Goal: Use online tool/utility: Utilize a website feature to perform a specific function

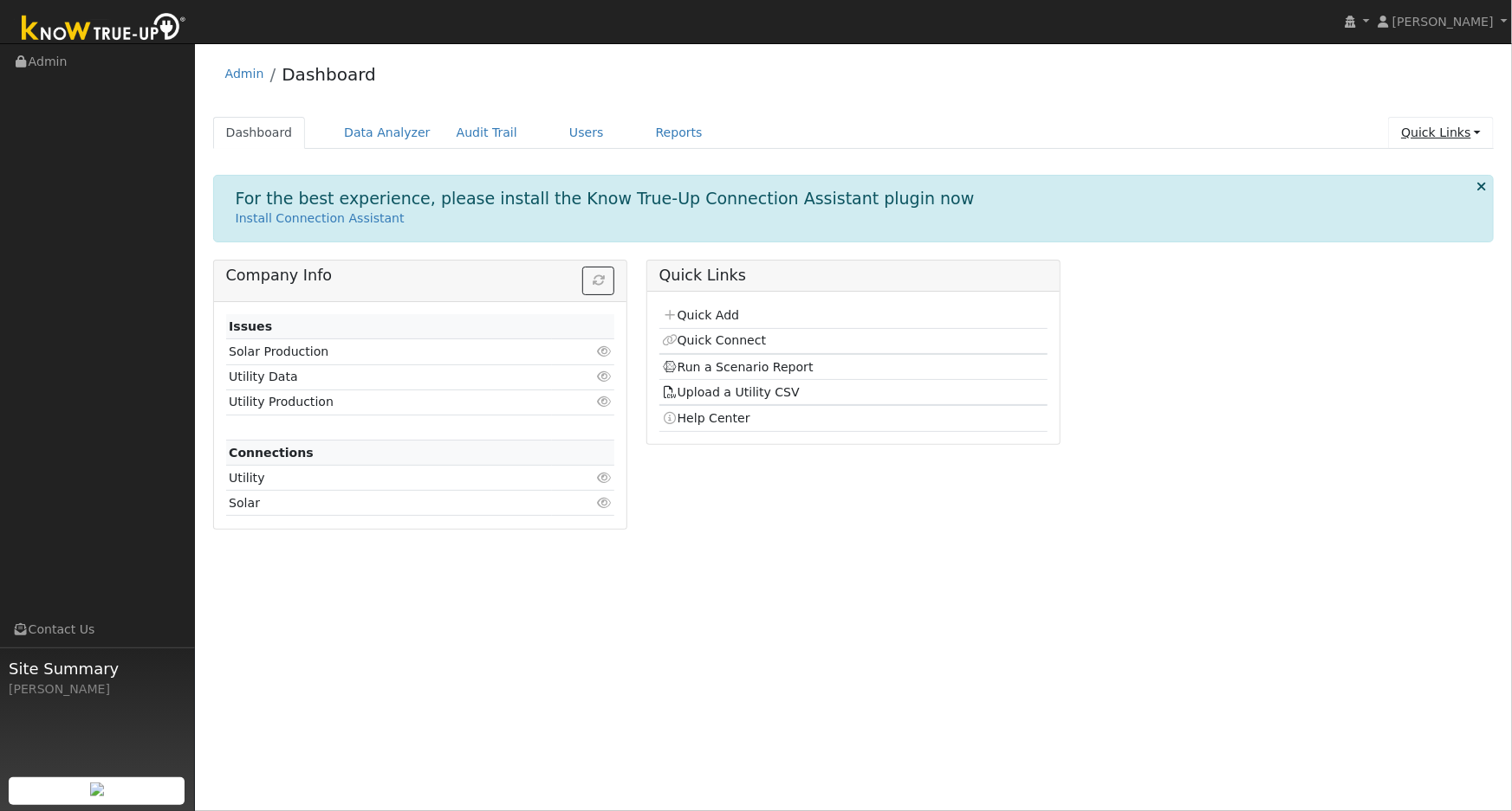
click at [1414, 139] on link "Quick Links" at bounding box center [1441, 133] width 106 height 32
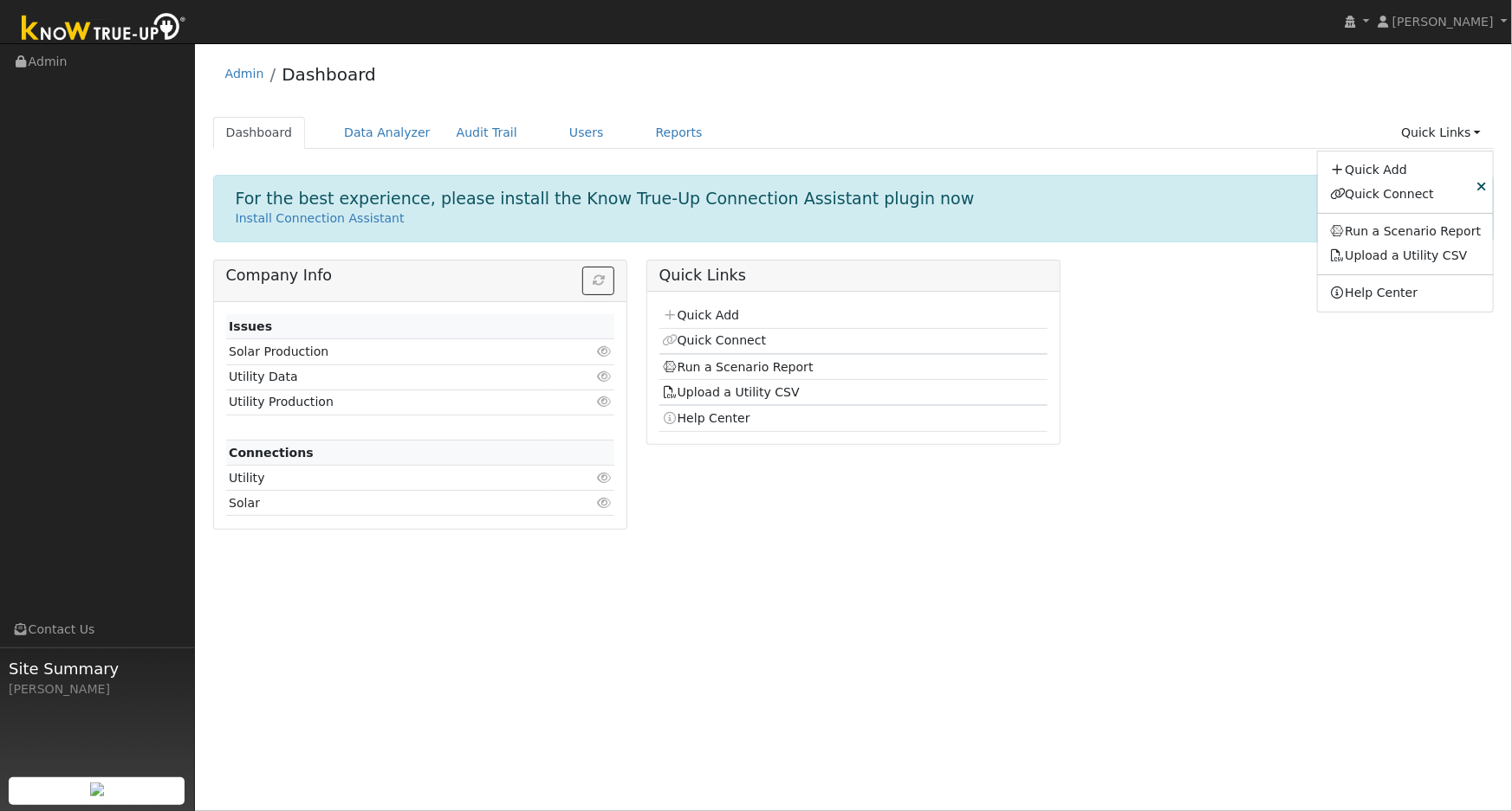
click at [1048, 129] on ul "Dashboard Data Analyzer Audit Trail Users Reports Quick Links Quick Add Quick C…" at bounding box center [853, 133] width 1281 height 32
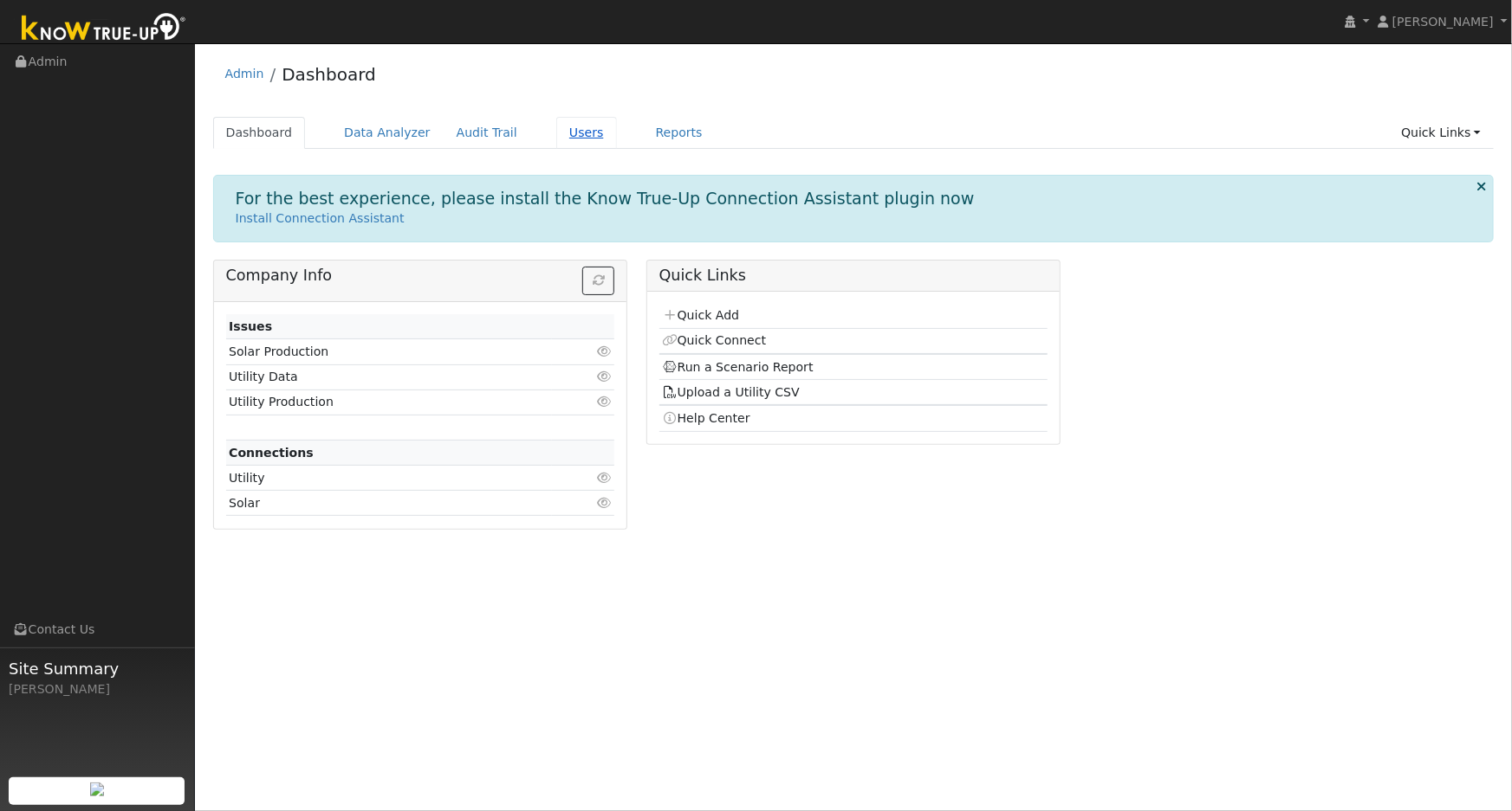
click at [557, 134] on link "Users" at bounding box center [587, 133] width 61 height 32
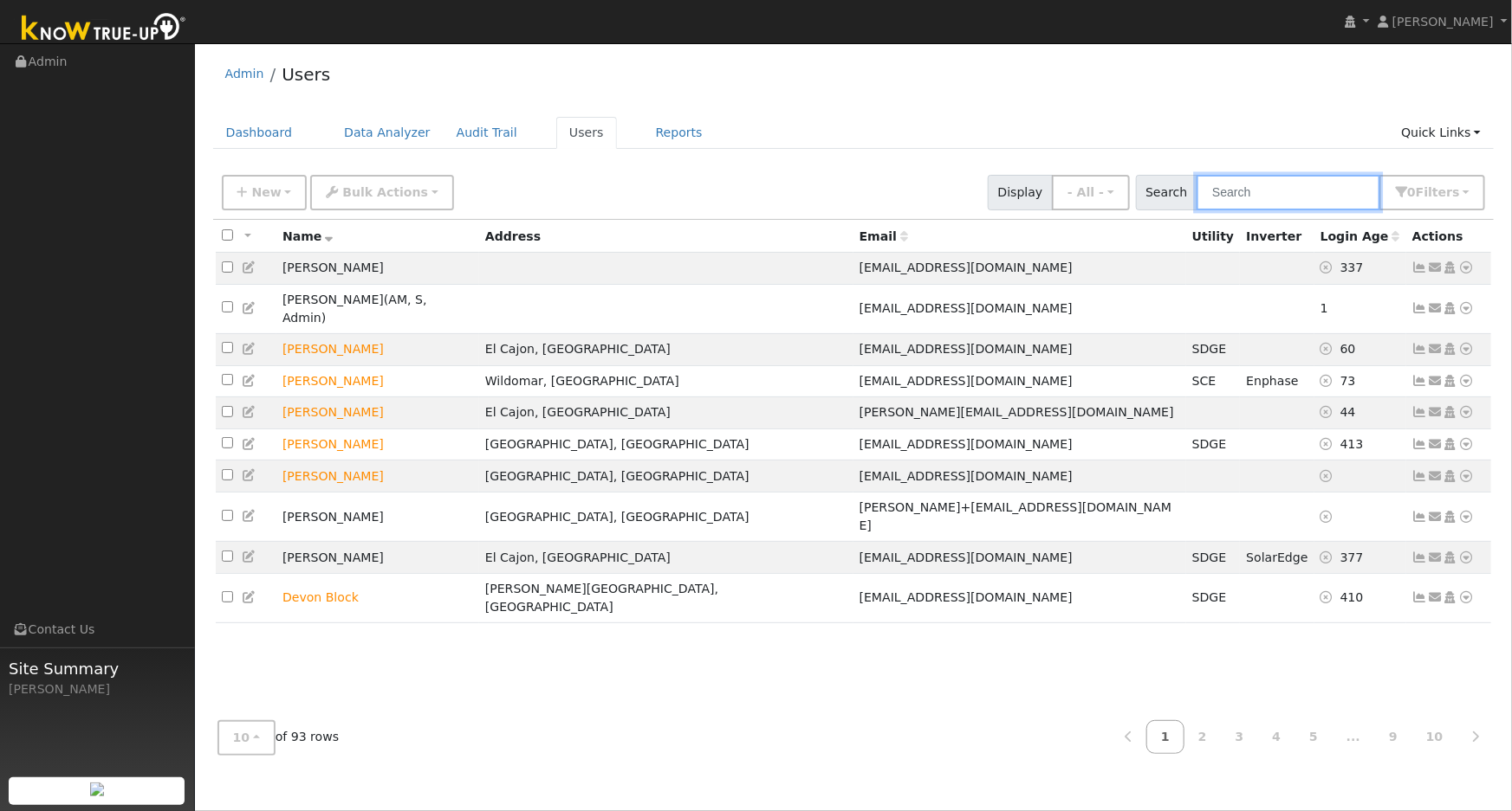
click at [1250, 194] on input "text" at bounding box center [1288, 193] width 184 height 36
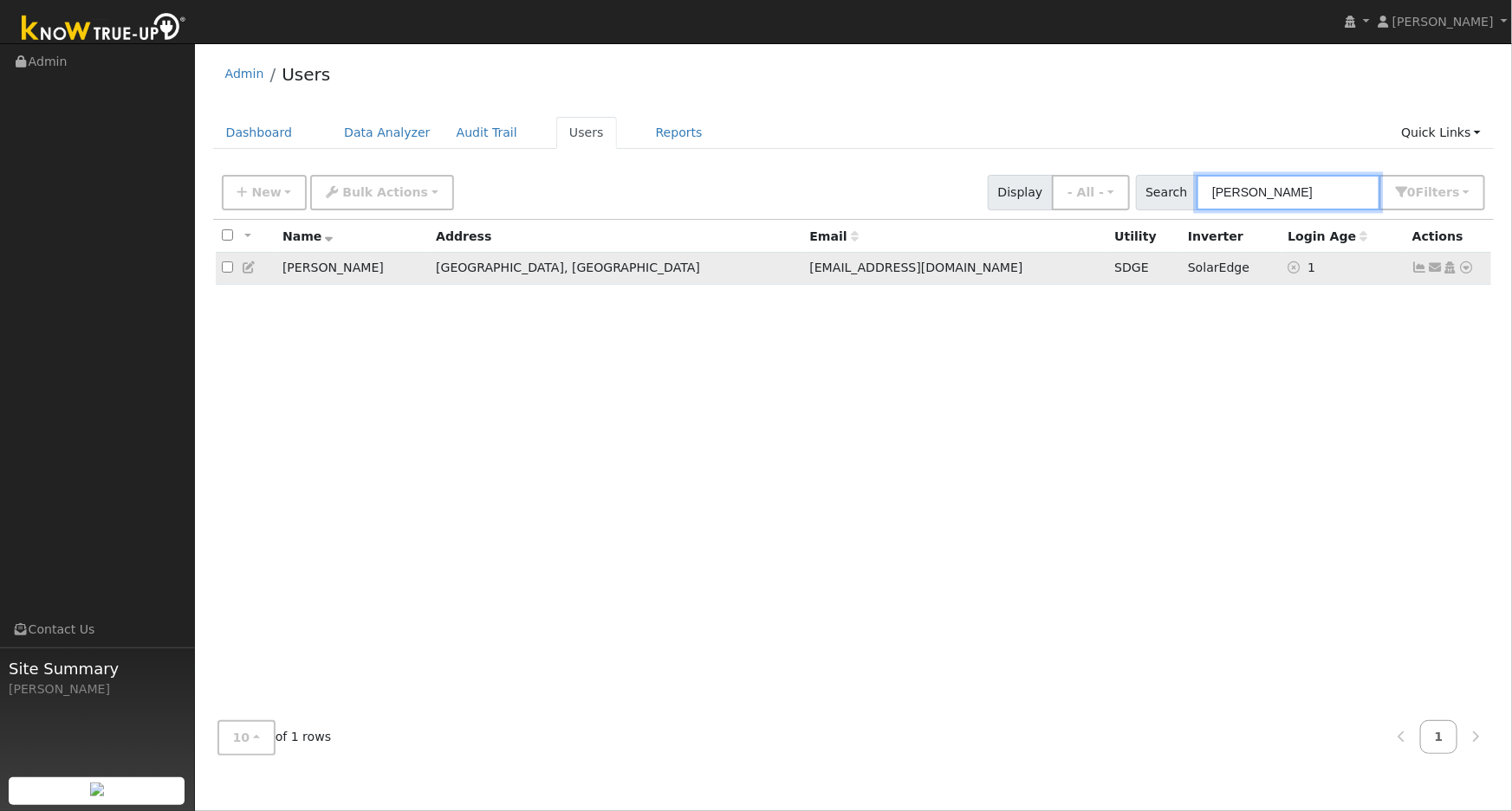
type input "[PERSON_NAME]"
click at [411, 264] on td "[PERSON_NAME]" at bounding box center [353, 269] width 153 height 32
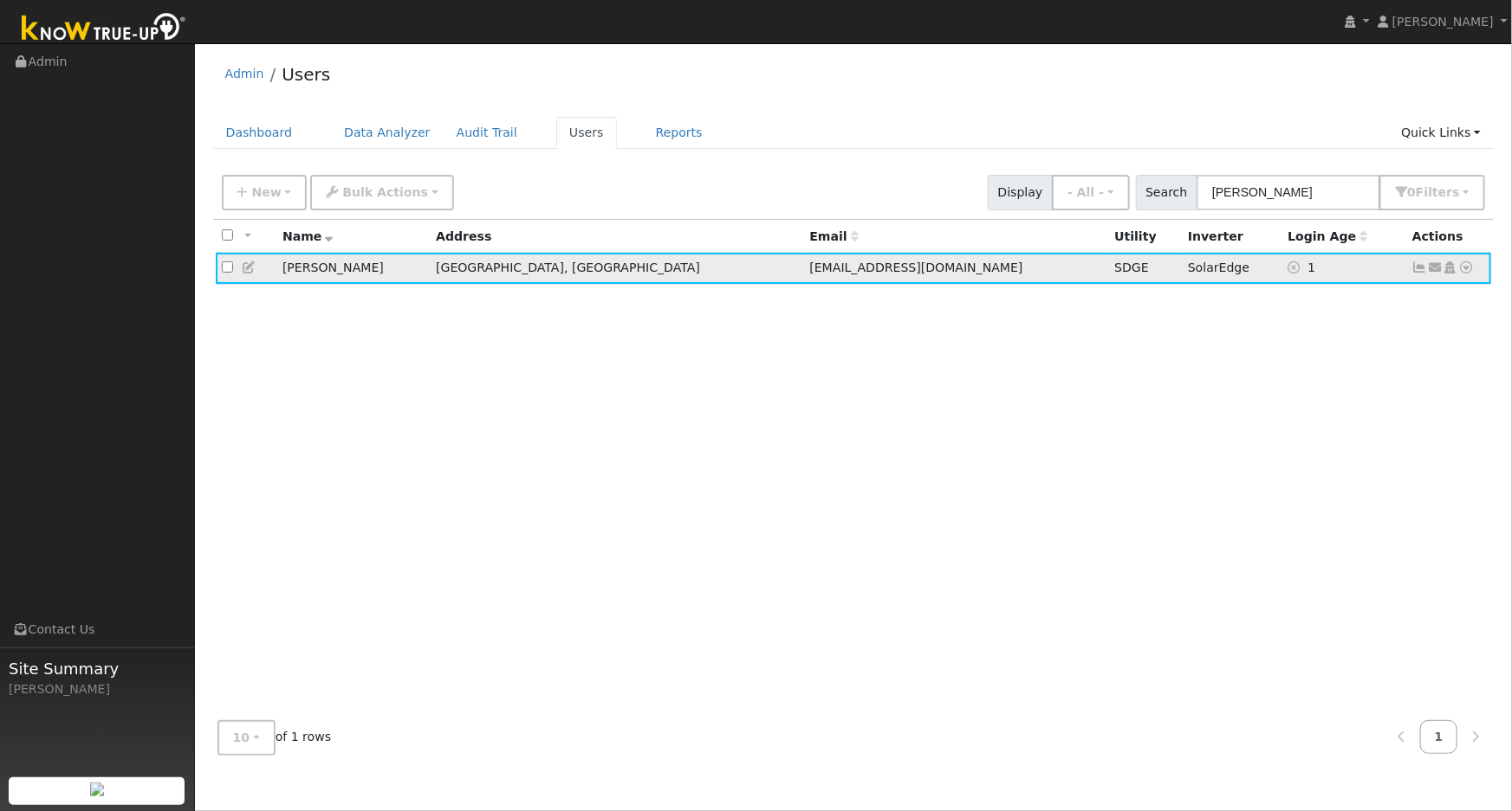
click at [1418, 274] on icon at bounding box center [1420, 268] width 16 height 12
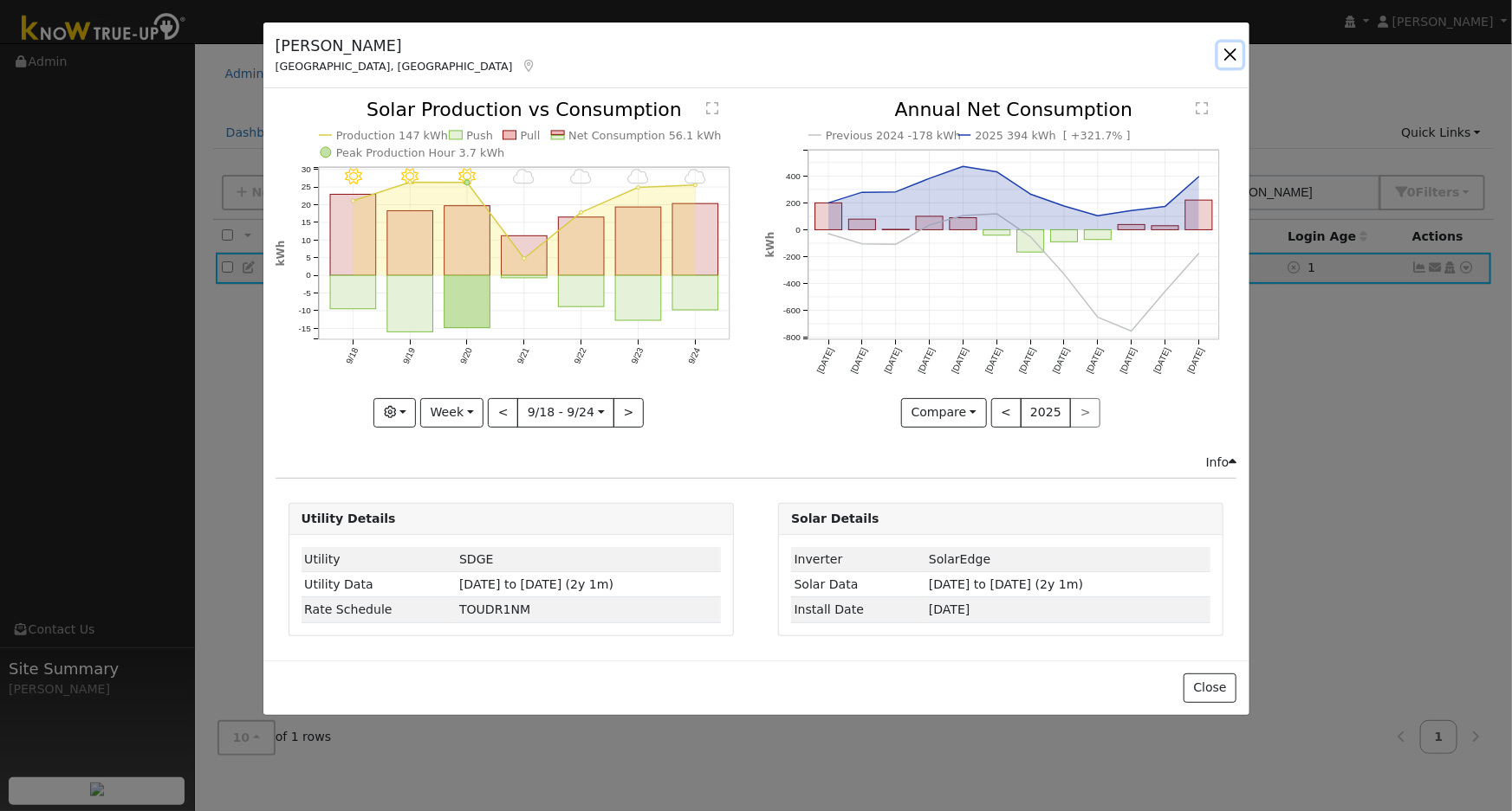
click at [1231, 56] on button "button" at bounding box center [1230, 54] width 24 height 24
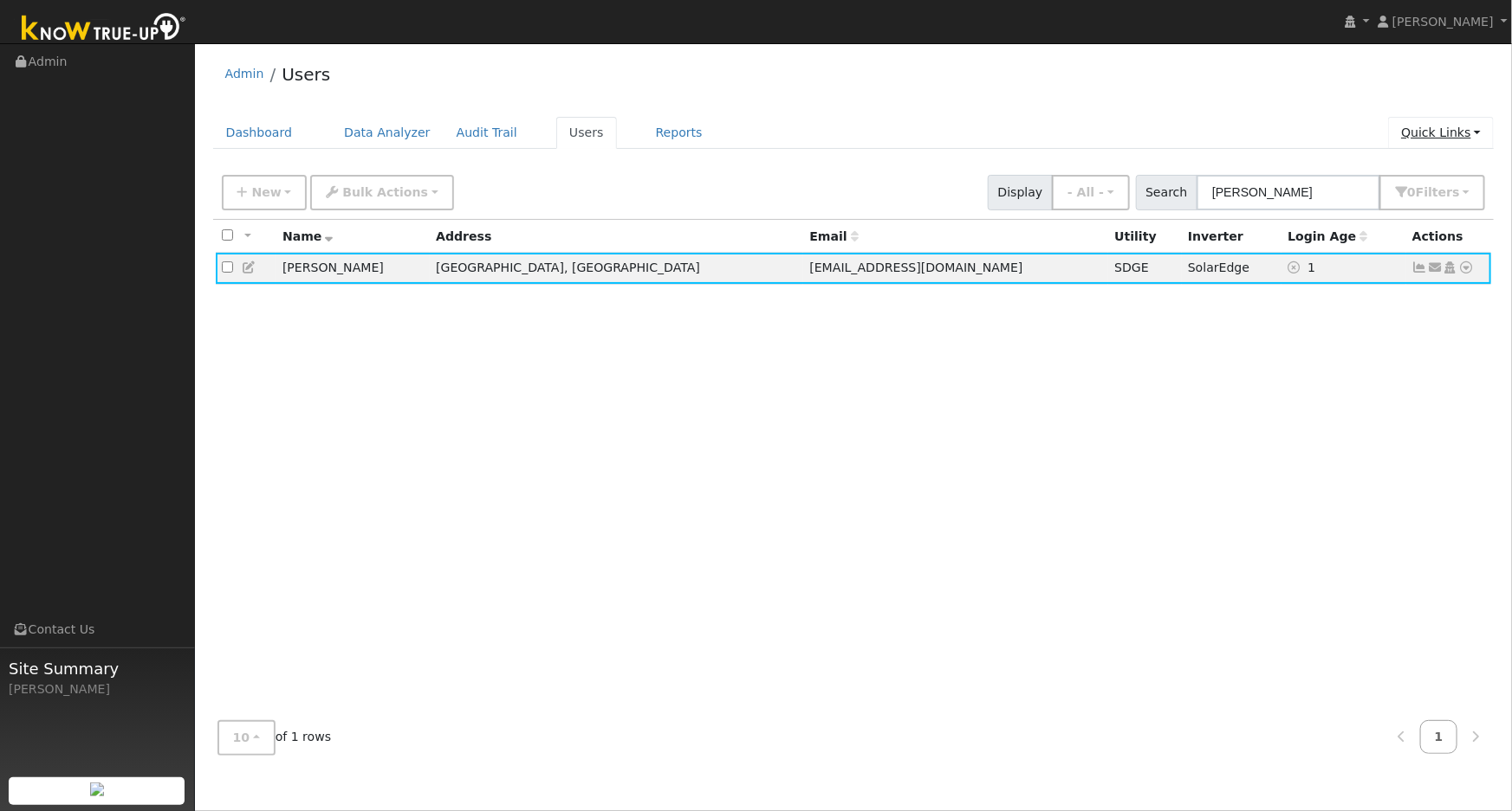
click at [1445, 127] on link "Quick Links" at bounding box center [1441, 133] width 106 height 32
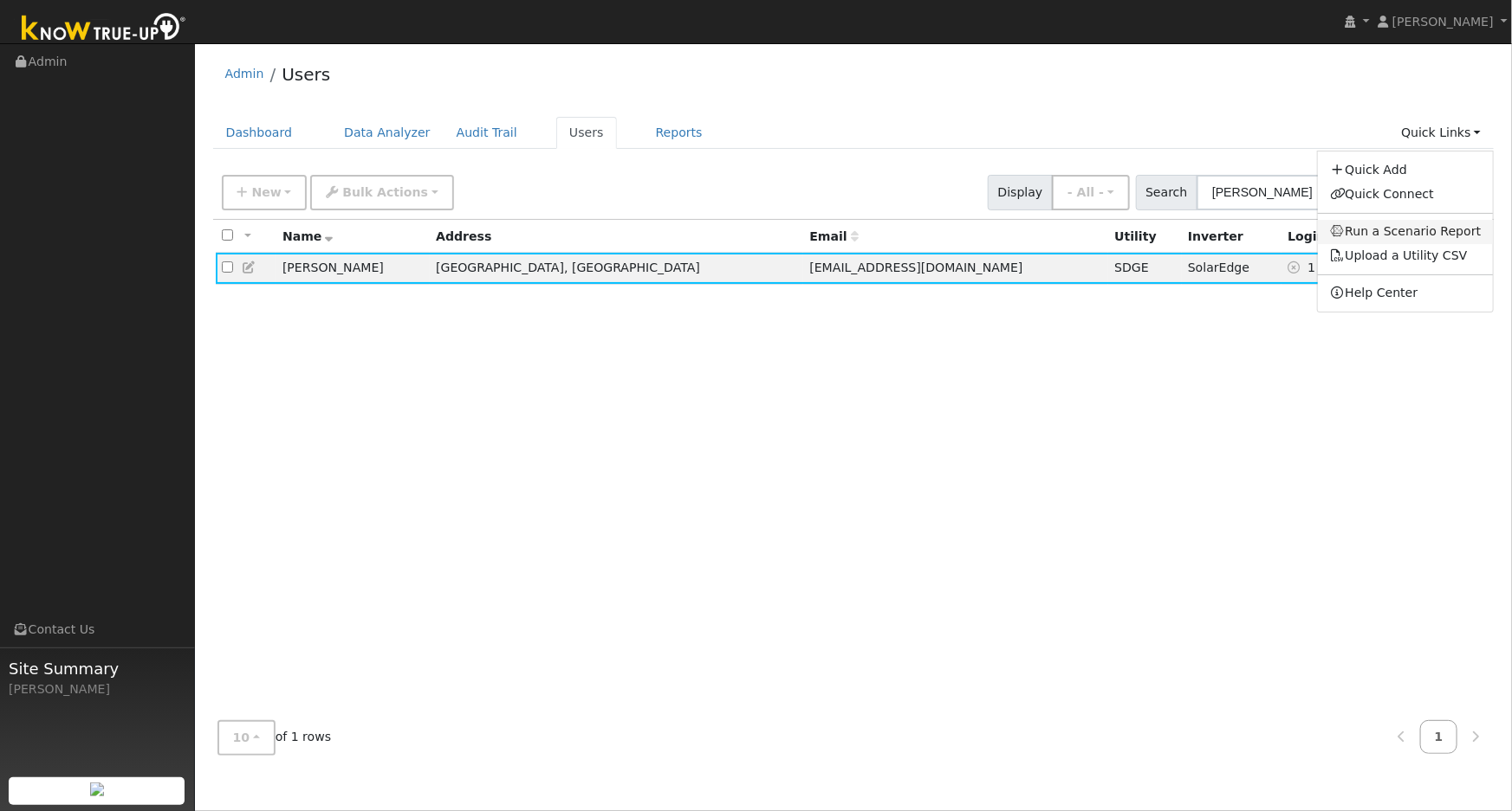
click at [1395, 227] on link "Run a Scenario Report" at bounding box center [1406, 232] width 176 height 24
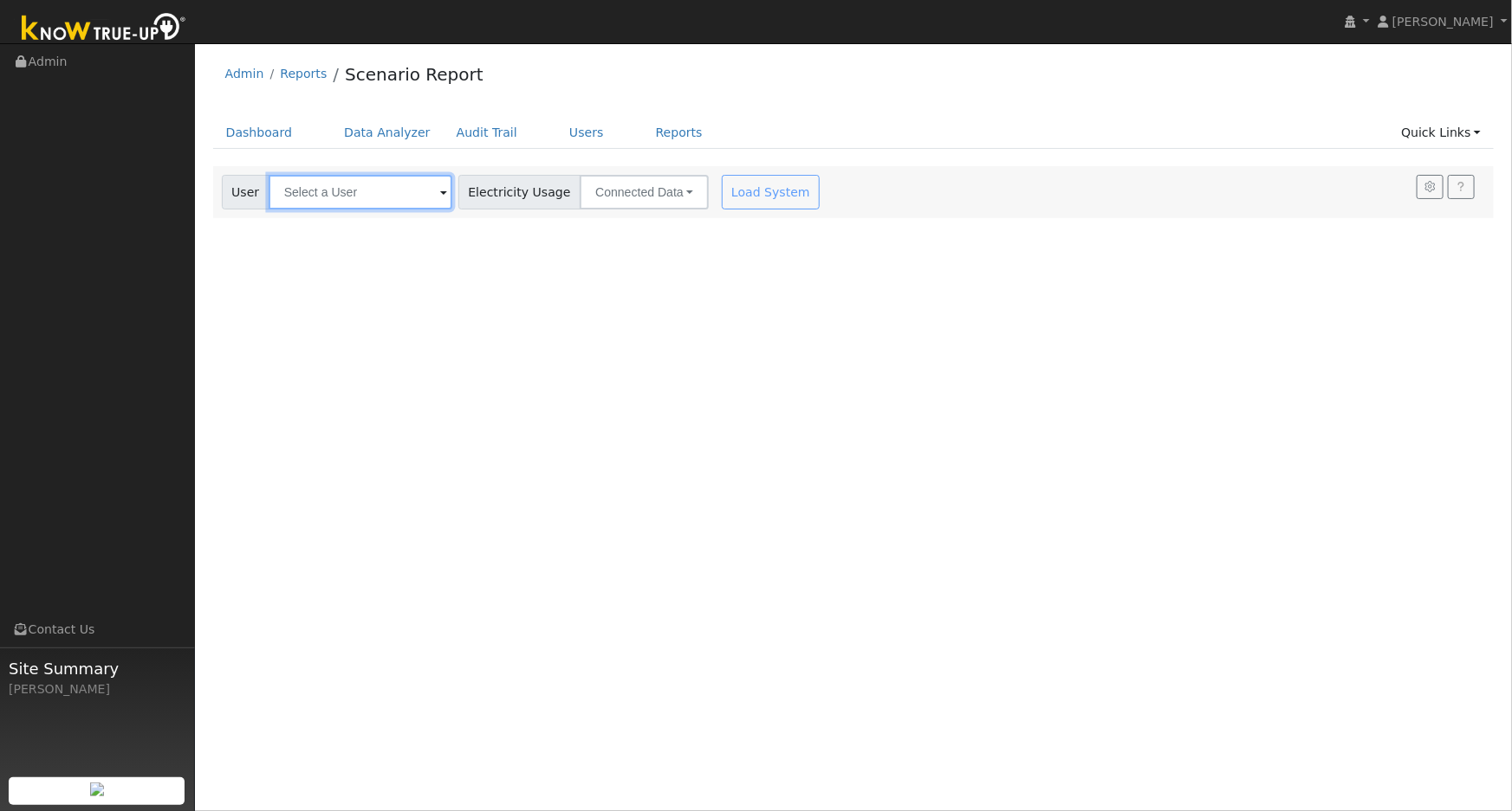
click at [394, 206] on input "text" at bounding box center [361, 192] width 184 height 35
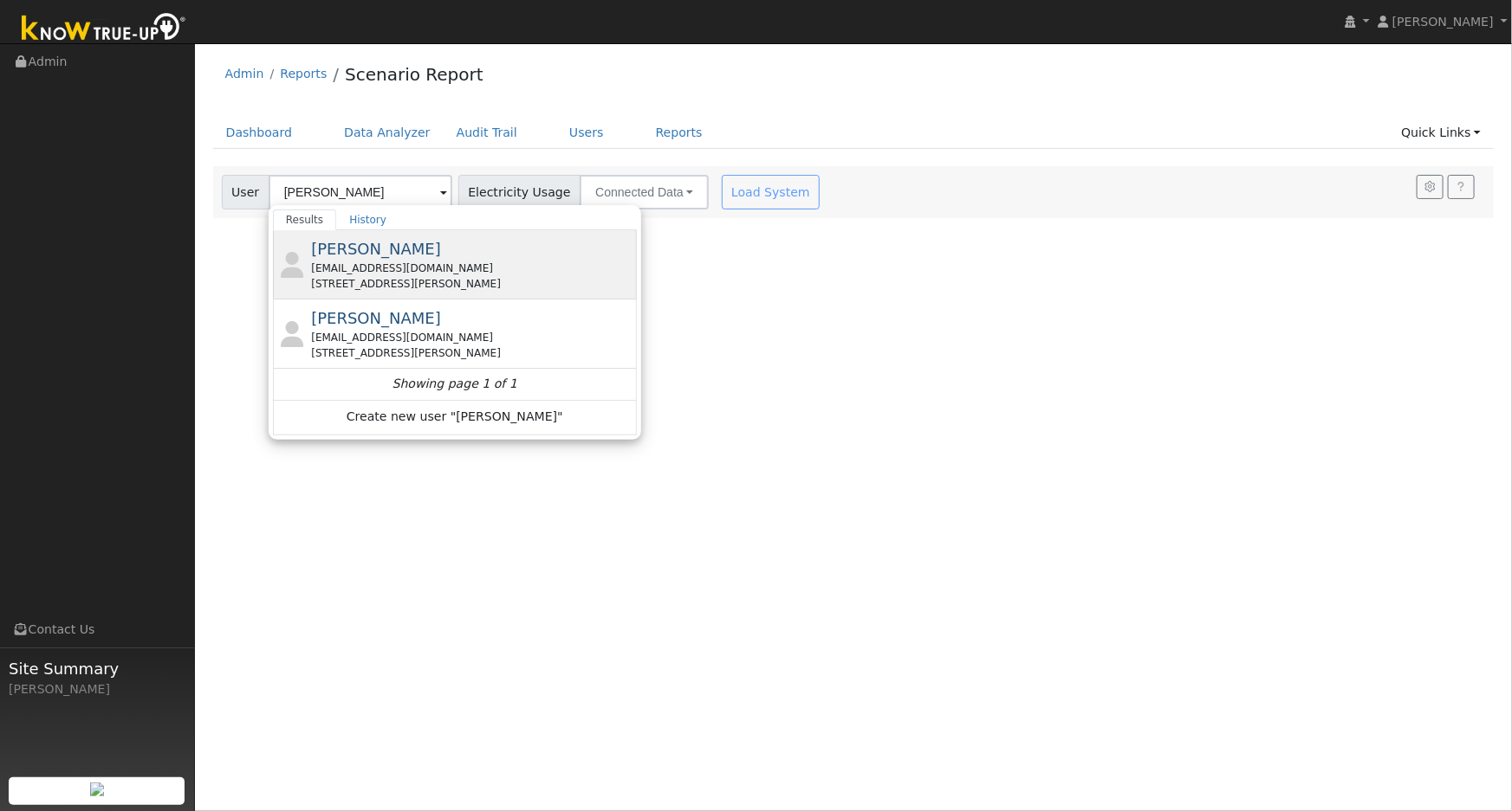
click at [357, 251] on span "[PERSON_NAME]" at bounding box center [376, 249] width 130 height 18
type input "[PERSON_NAME]"
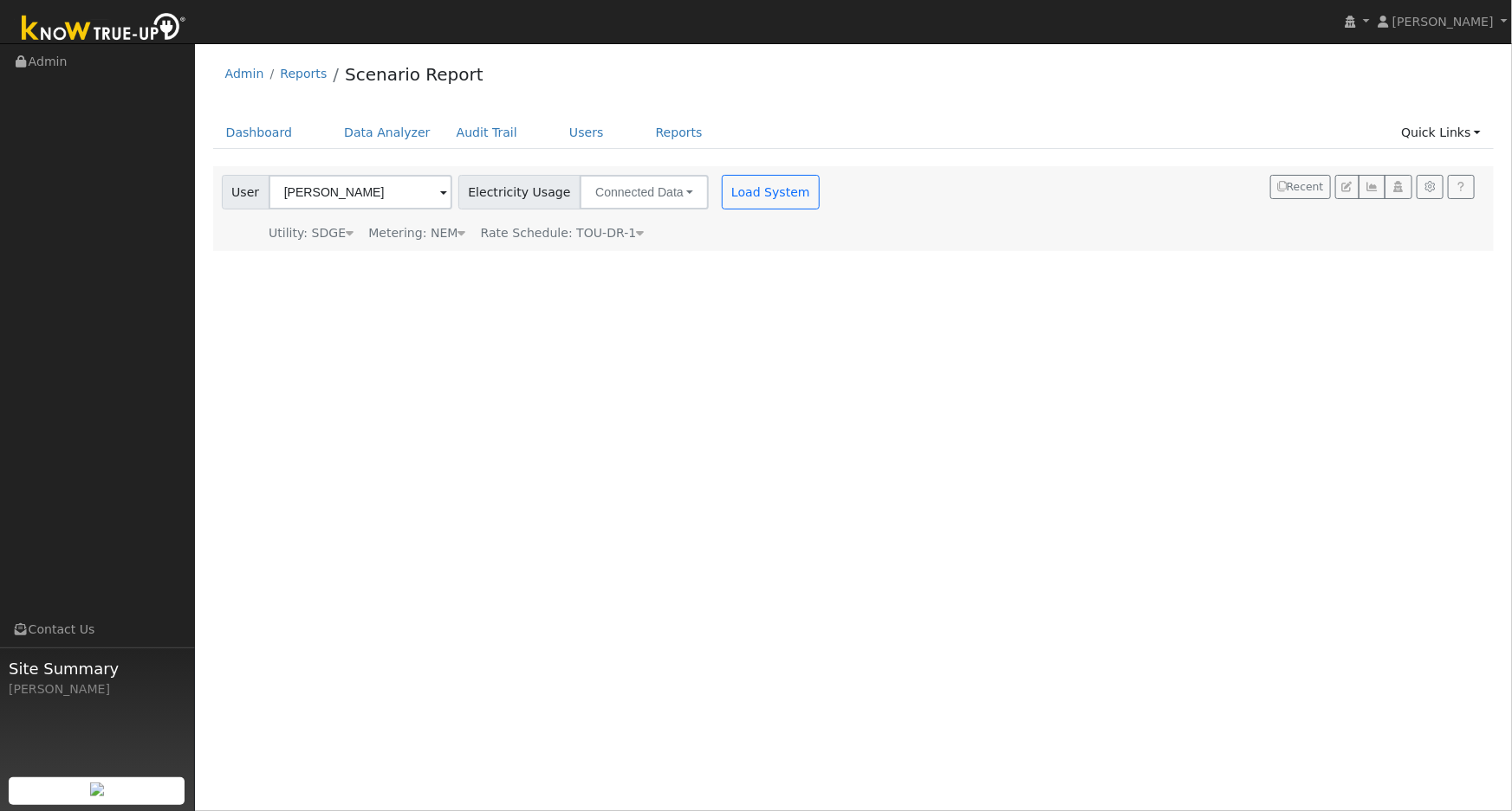
click at [592, 233] on span "Rate Schedule: TOU-DR-1" at bounding box center [563, 233] width 164 height 14
click at [675, 266] on input "TOU-DR-1" at bounding box center [642, 260] width 184 height 35
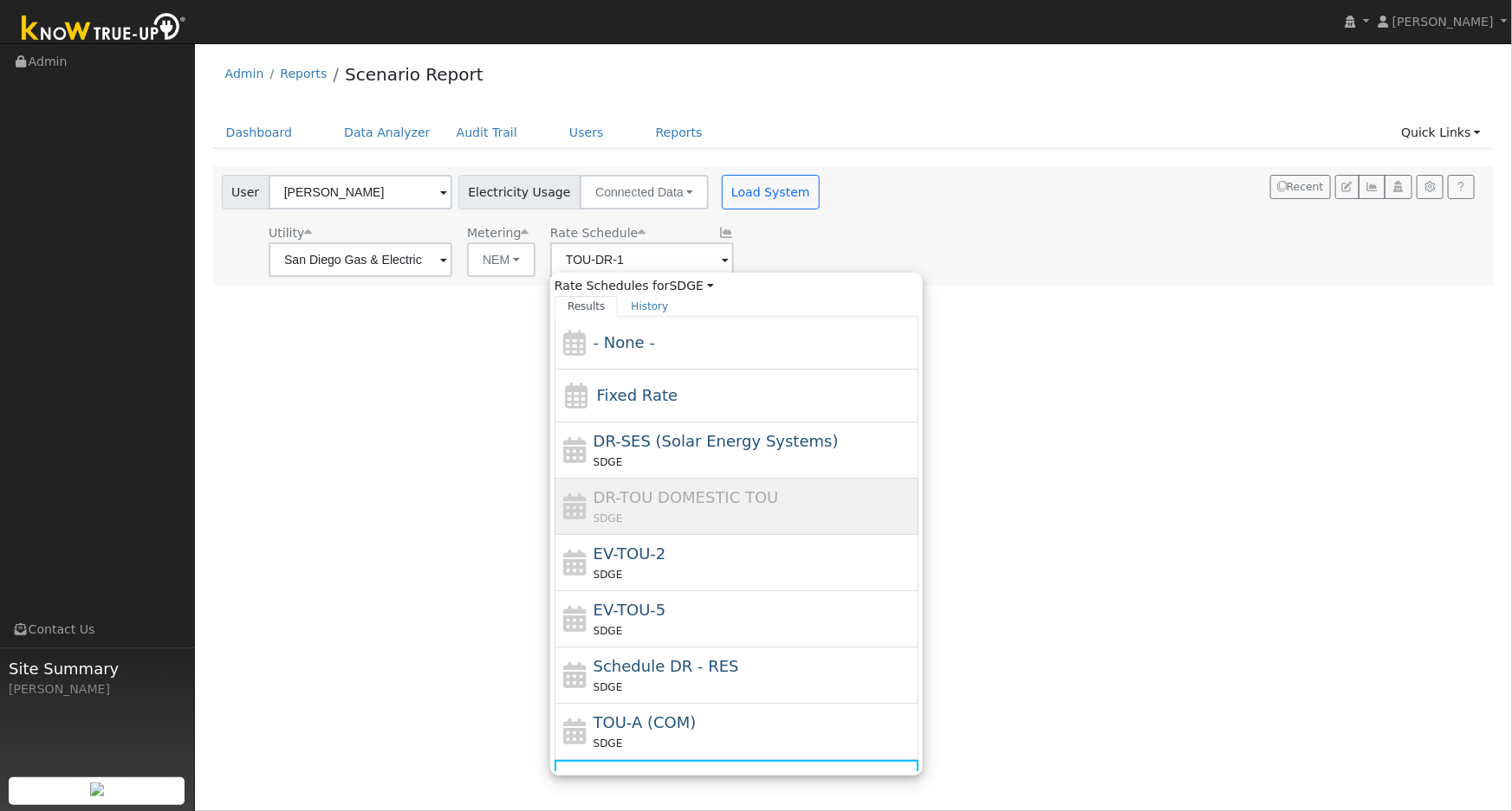
click at [676, 624] on div "SDGE" at bounding box center [755, 630] width 322 height 18
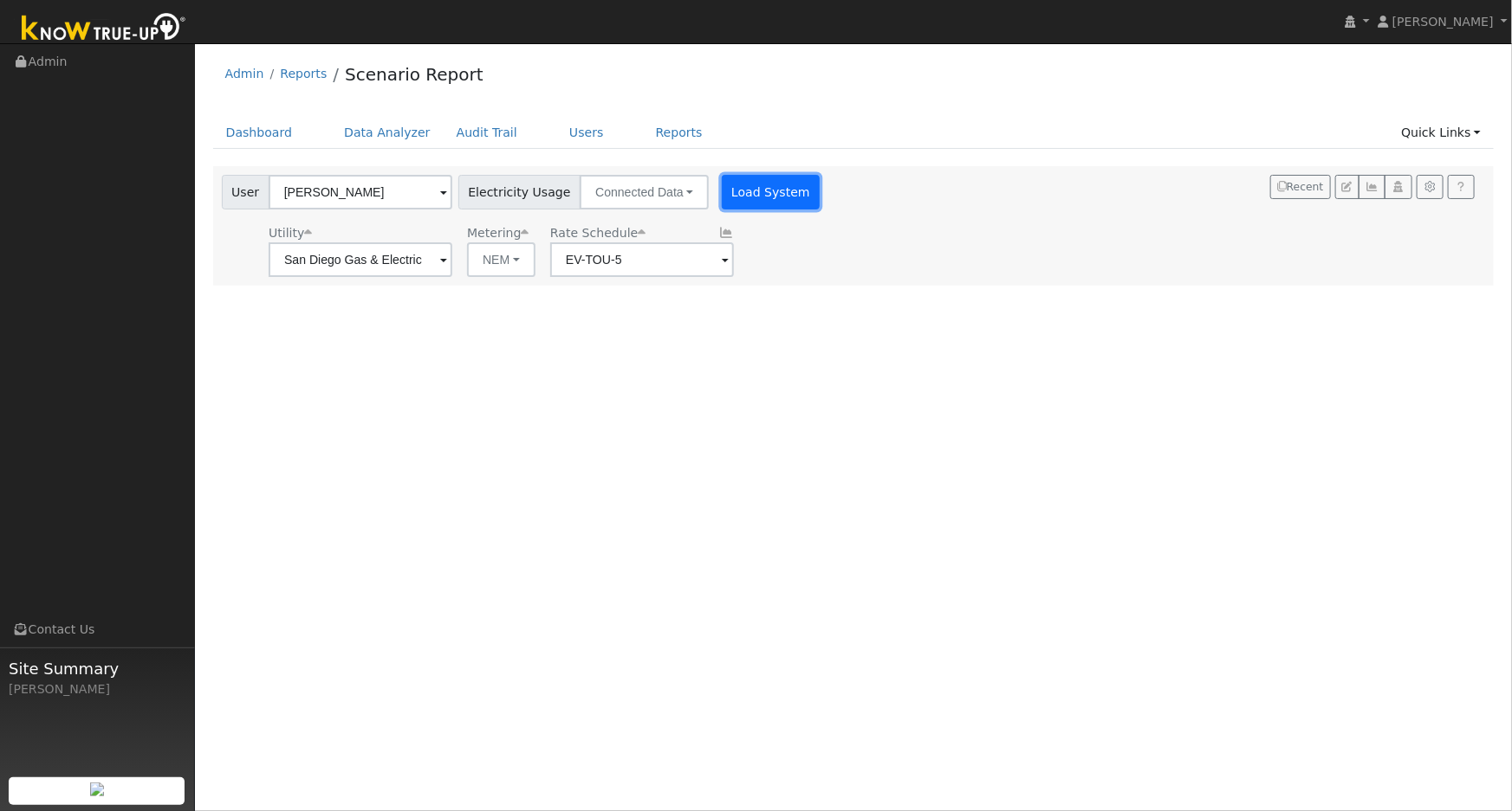
click at [722, 199] on button "Load System" at bounding box center [770, 192] width 99 height 35
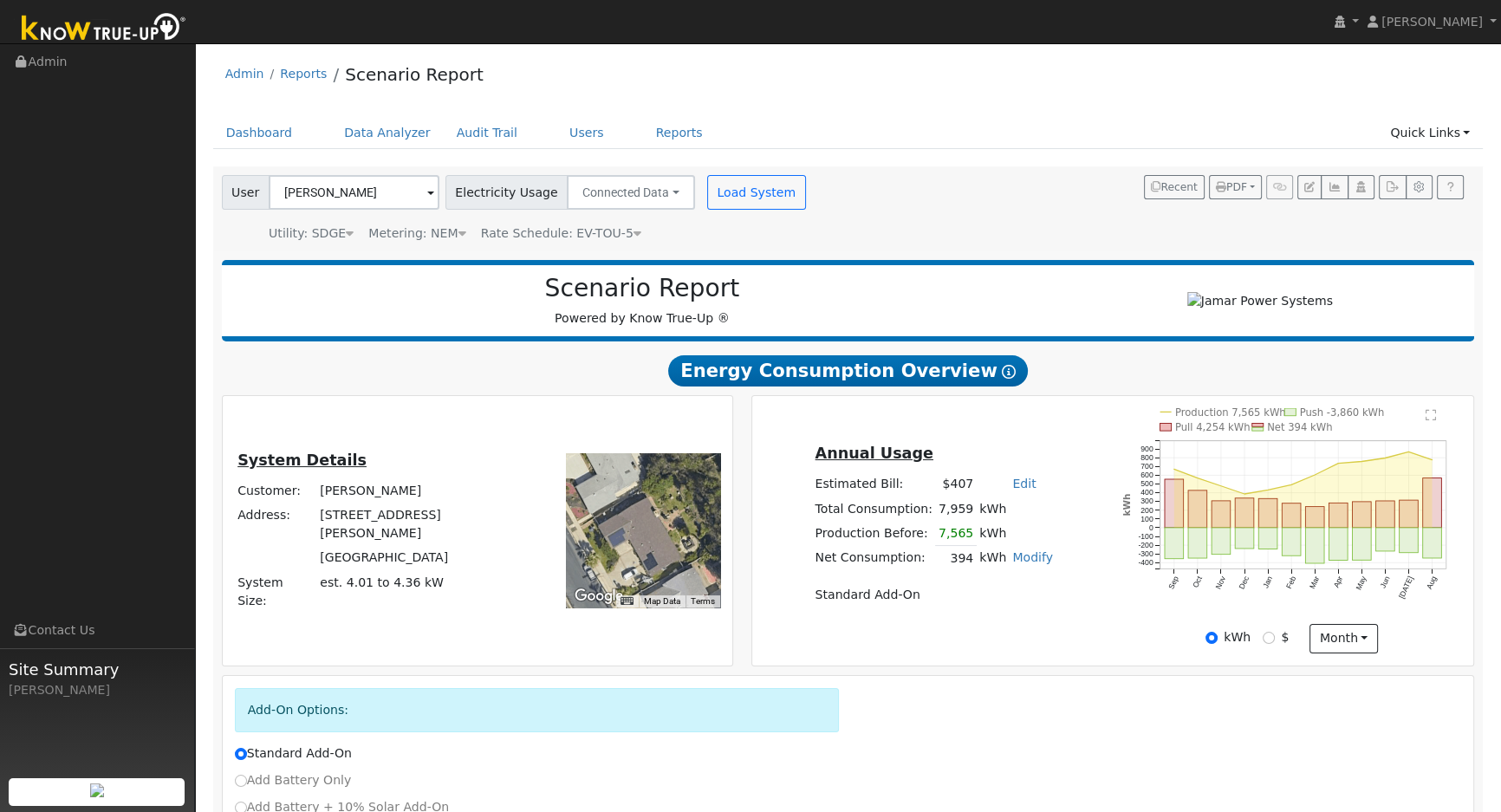
click at [577, 234] on span "Rate Schedule: EV-TOU-5" at bounding box center [561, 233] width 160 height 14
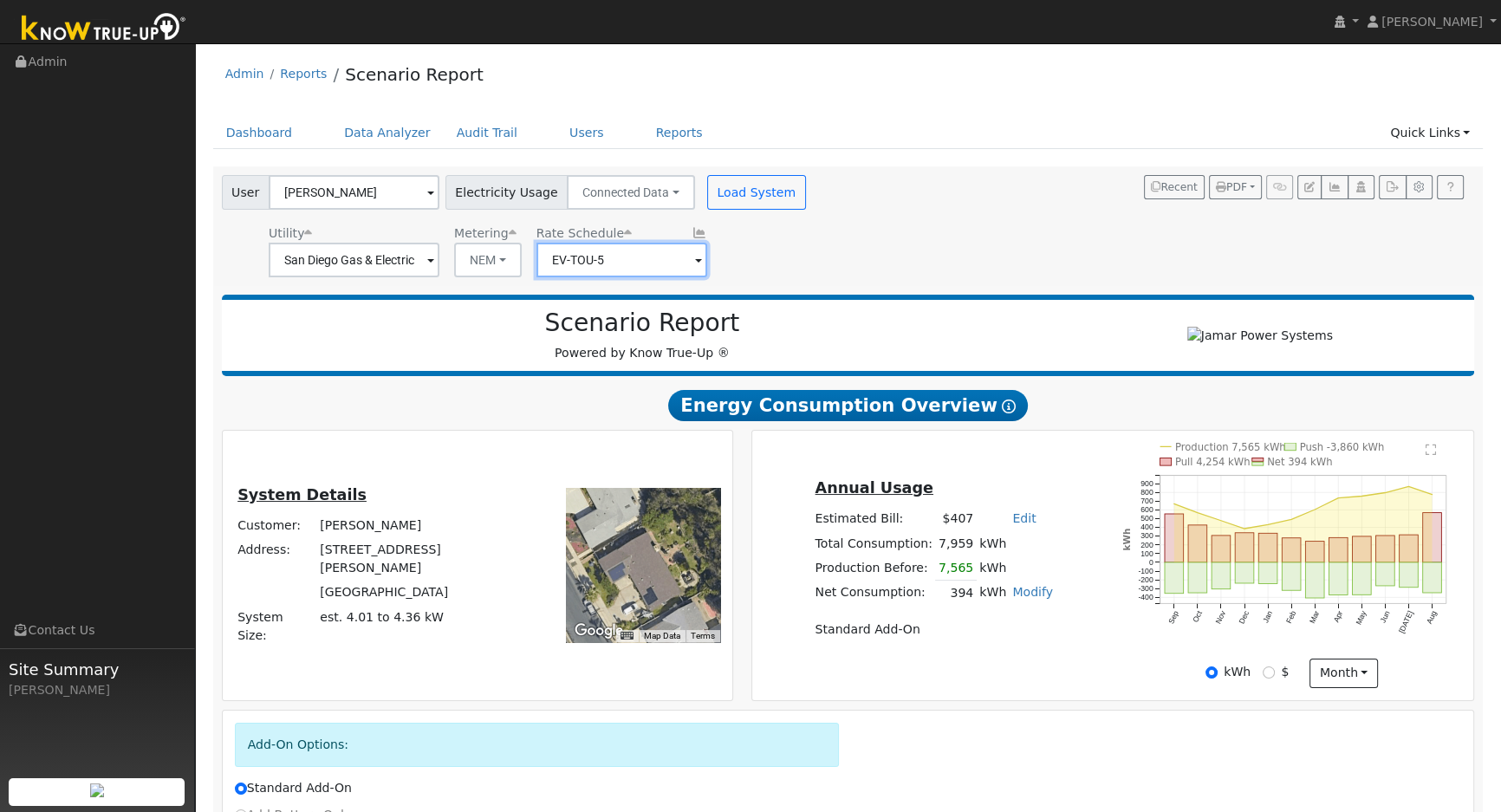
click at [625, 264] on input "EV-TOU-5" at bounding box center [622, 260] width 171 height 35
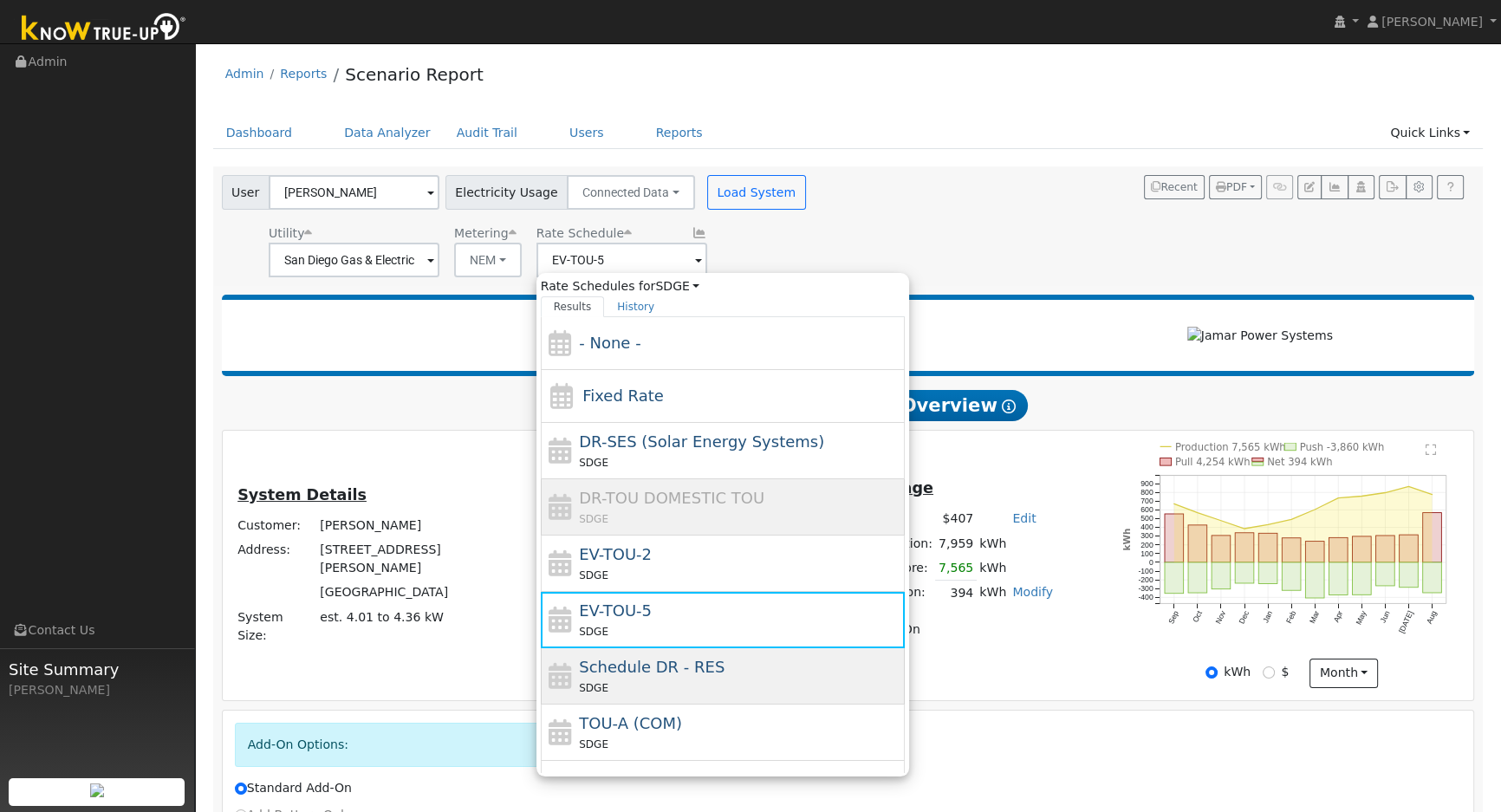
click at [644, 679] on div "Schedule DR - RES SDGE" at bounding box center [740, 676] width 322 height 42
type input "Schedule DR - RES"
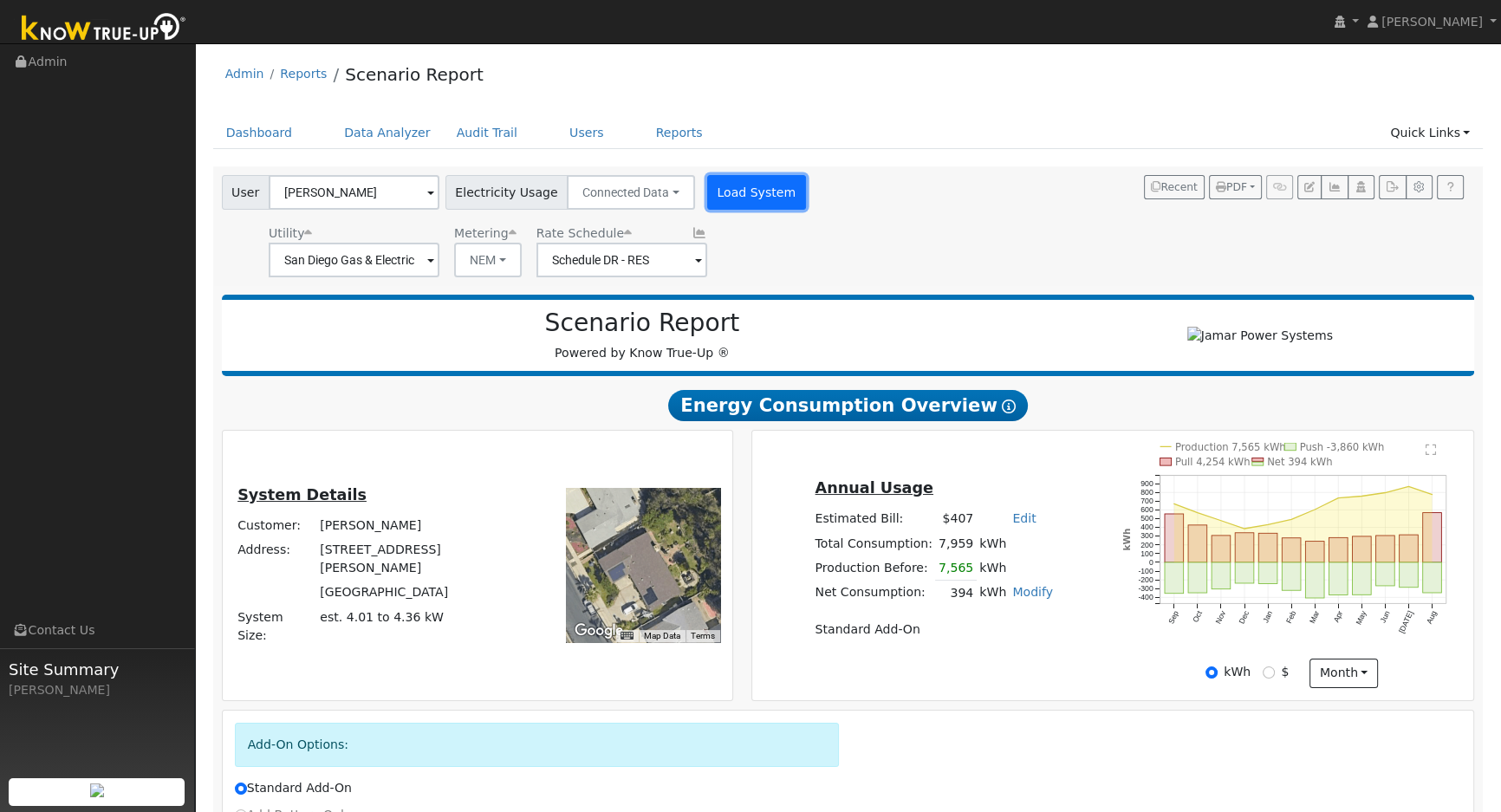
click at [737, 188] on button "Load System" at bounding box center [756, 192] width 99 height 35
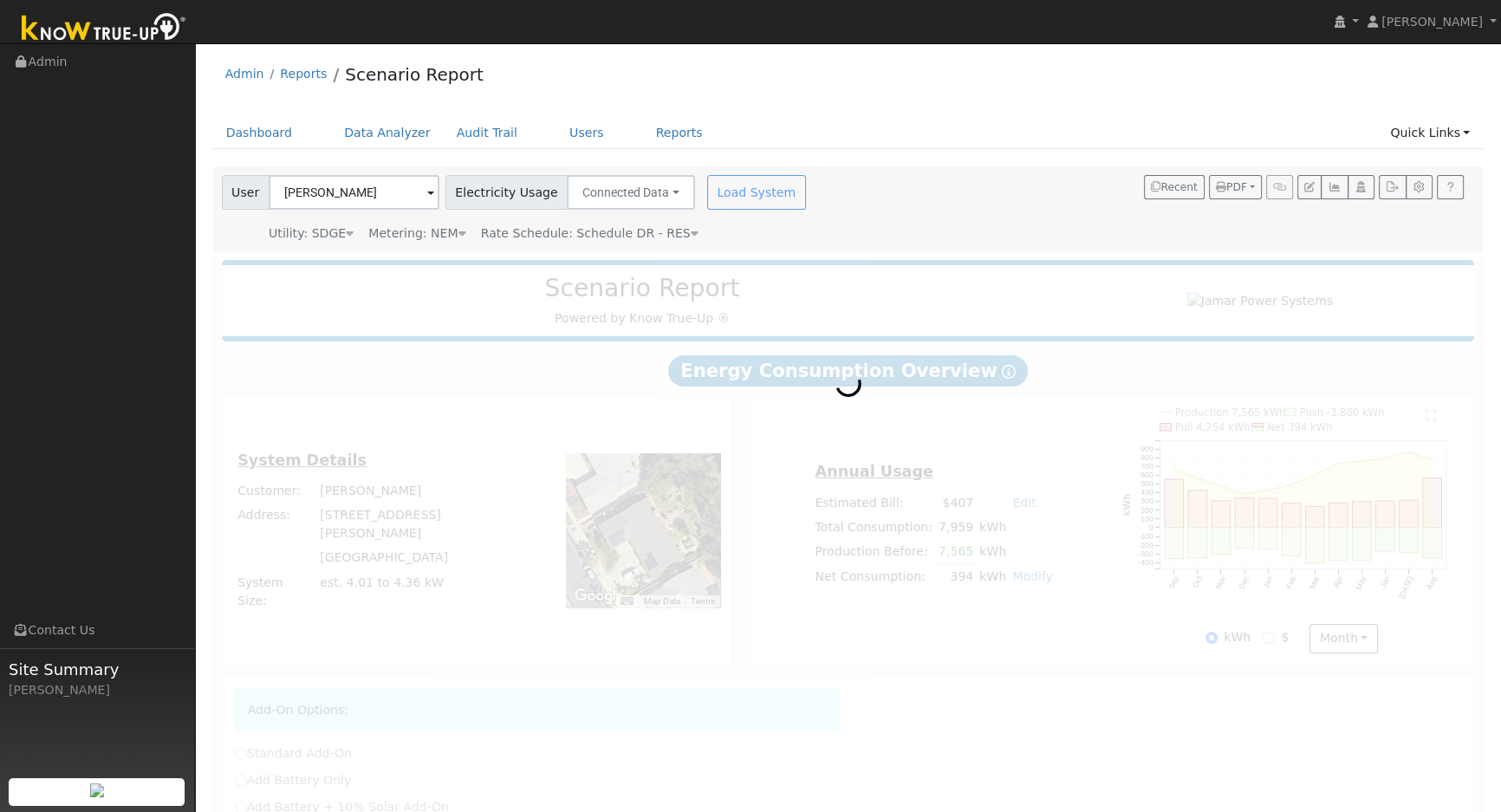
radio input "true"
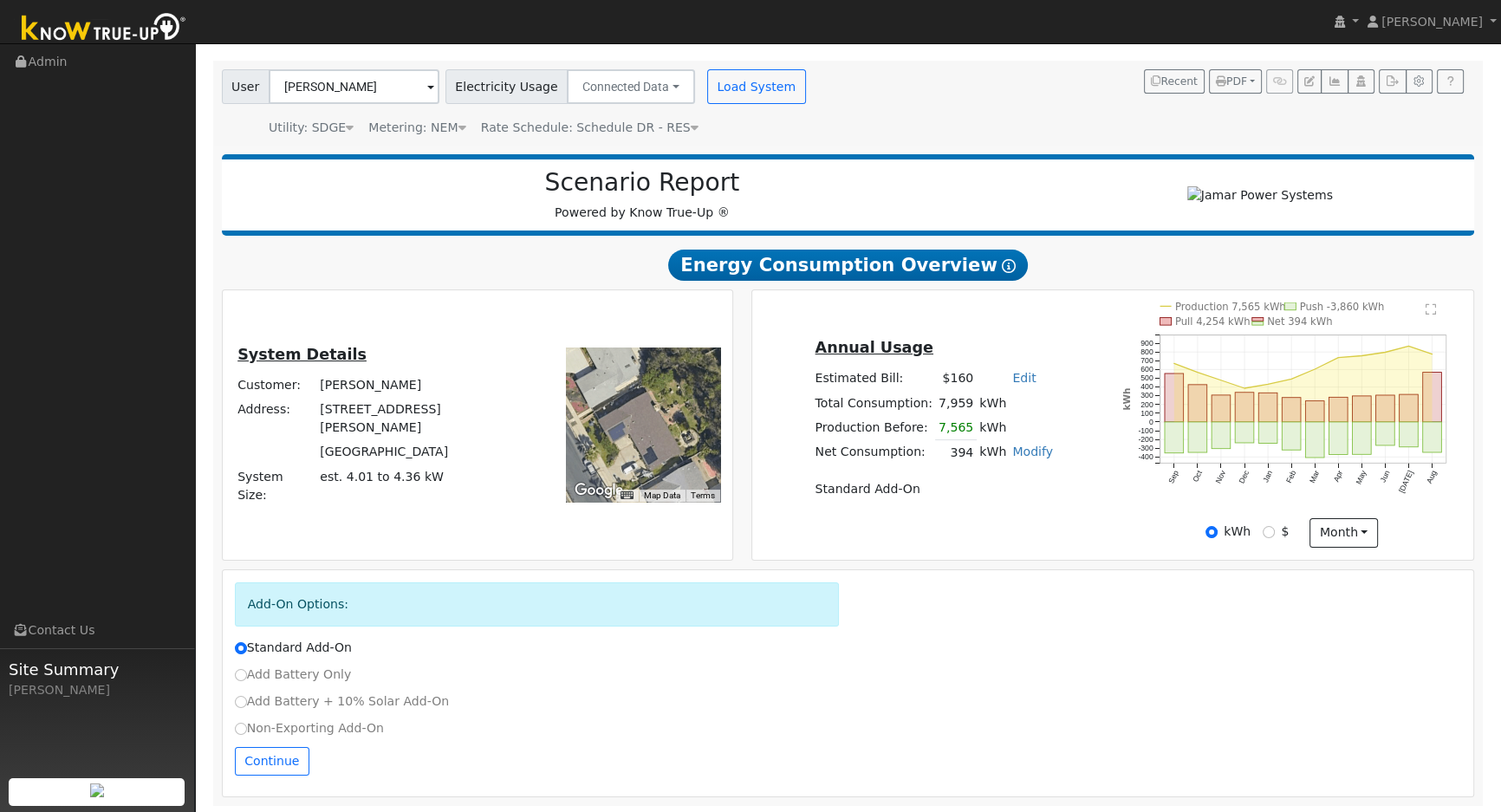
scroll to position [113, 0]
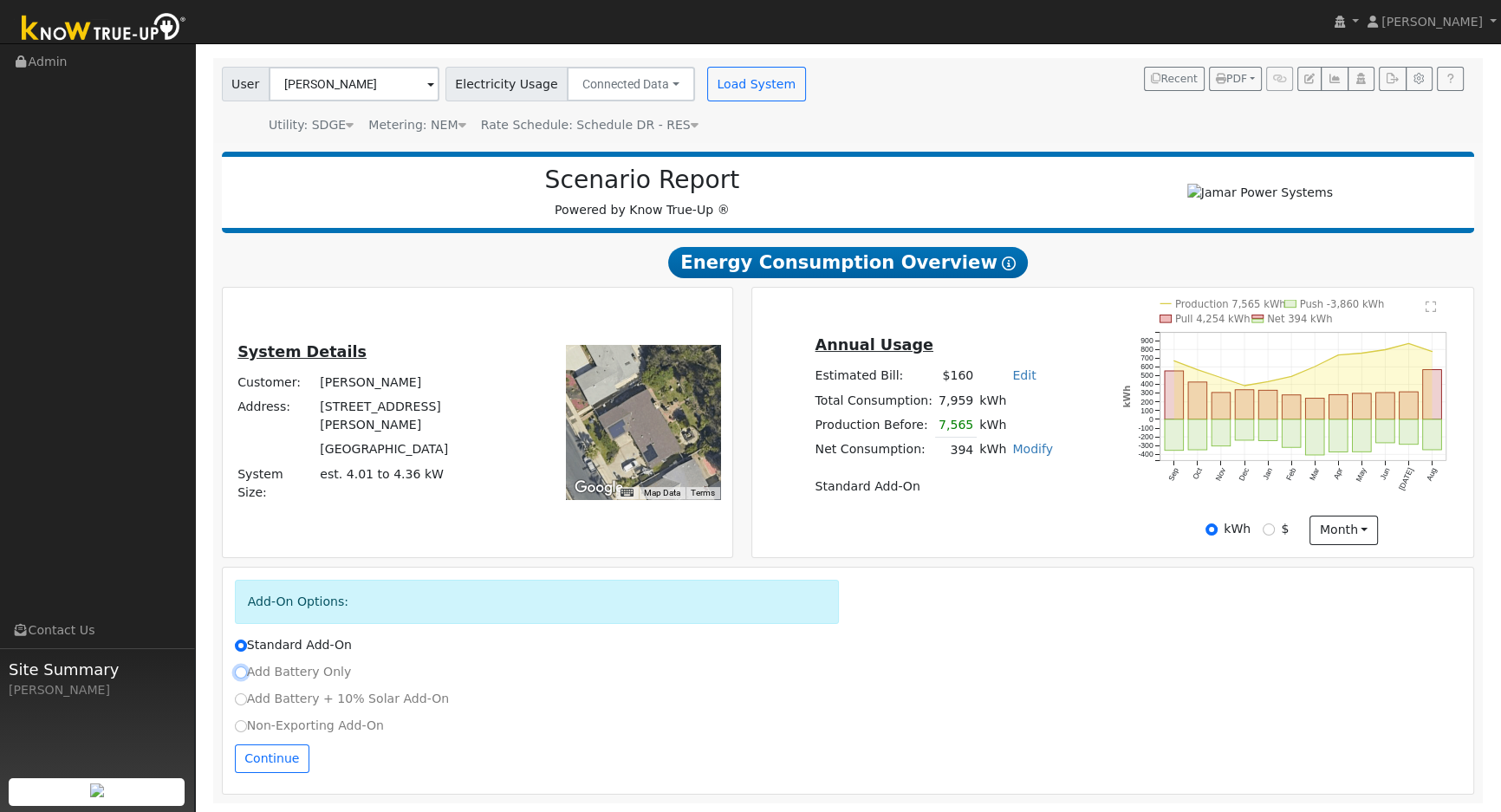
click at [241, 672] on input "Add Battery Only" at bounding box center [241, 673] width 12 height 12
radio input "true"
radio input "false"
click at [261, 764] on button "Continue" at bounding box center [272, 759] width 75 height 29
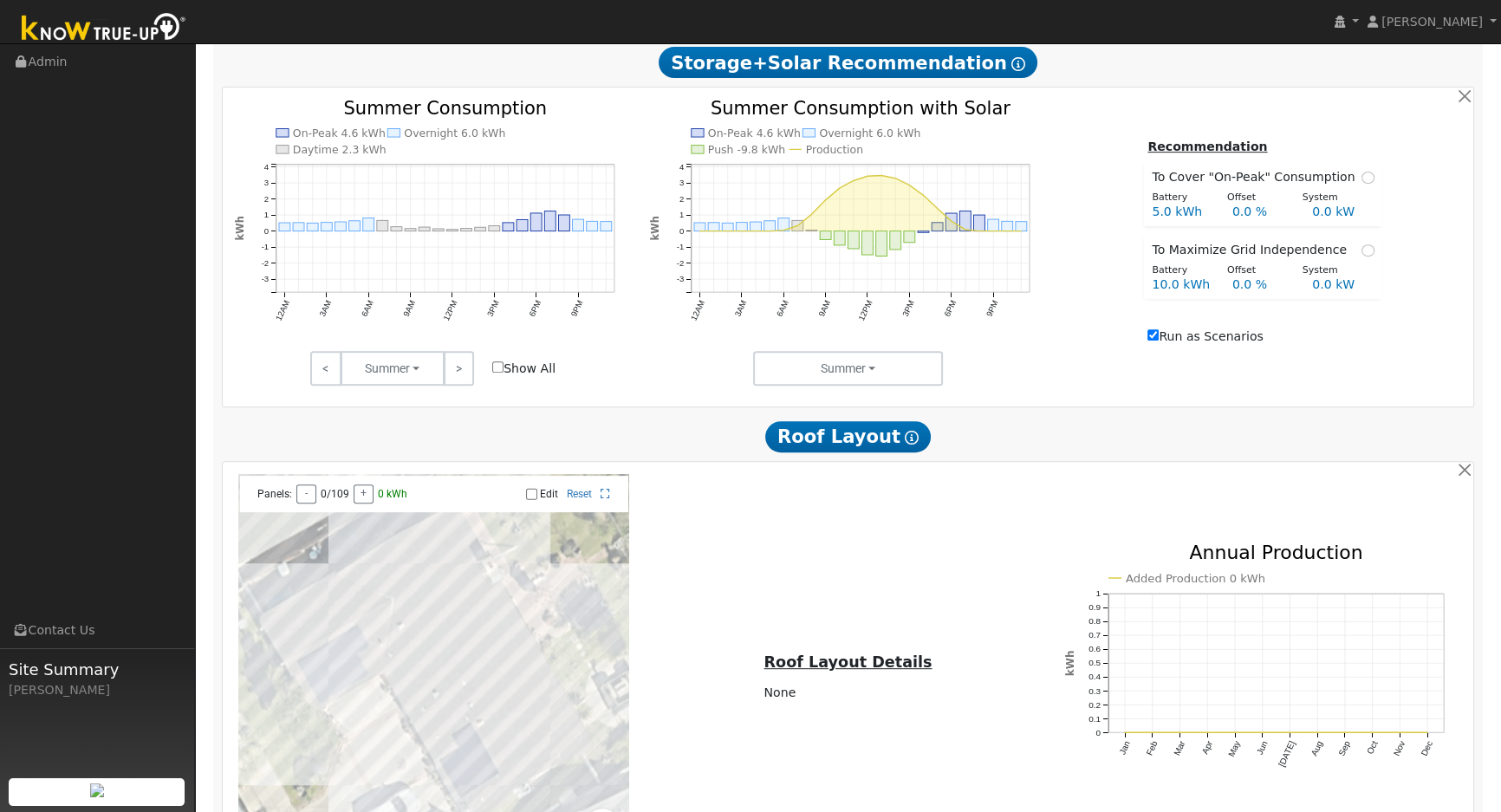
scroll to position [910, 0]
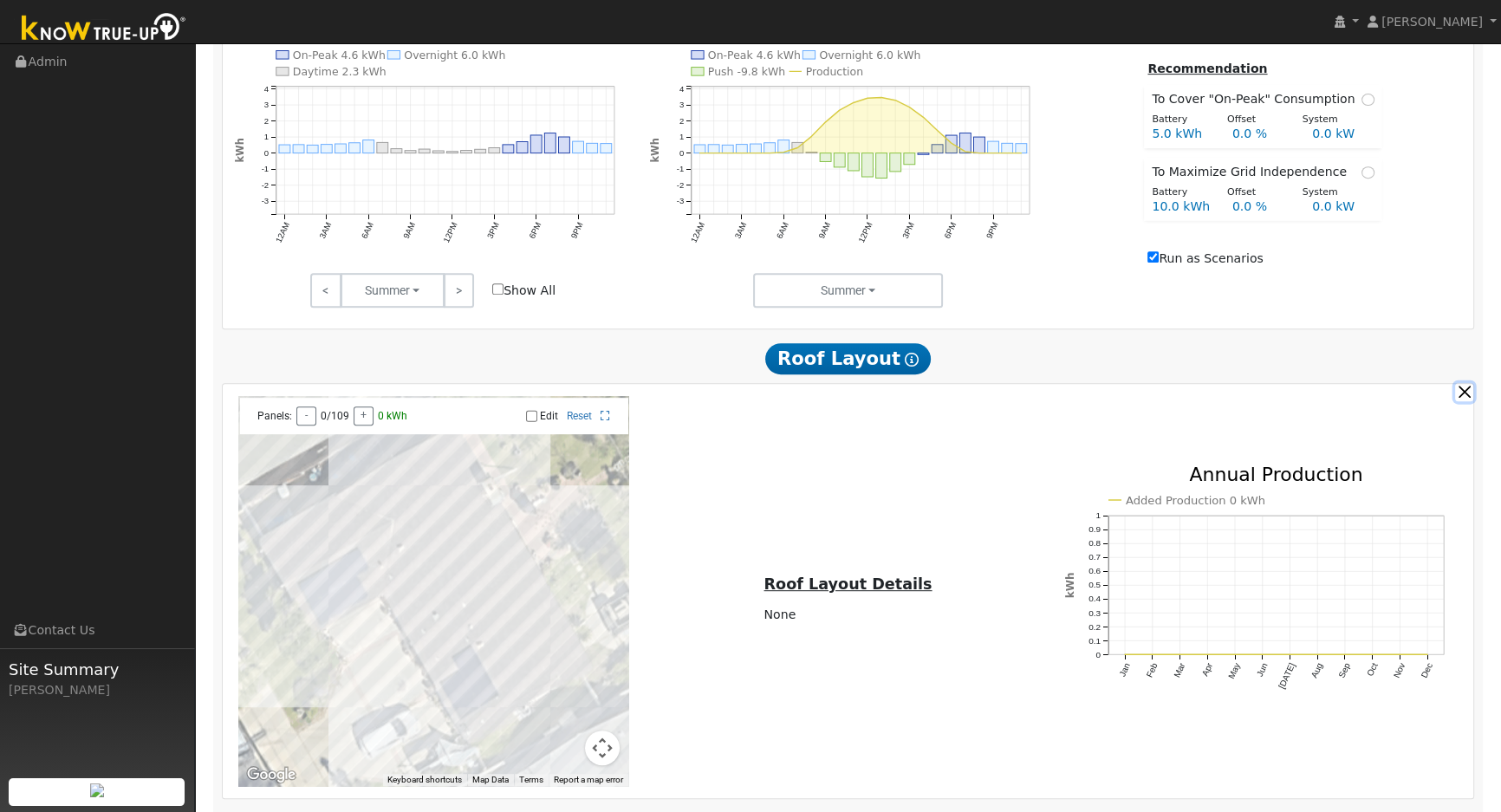
click at [1465, 400] on button "button" at bounding box center [1464, 392] width 18 height 18
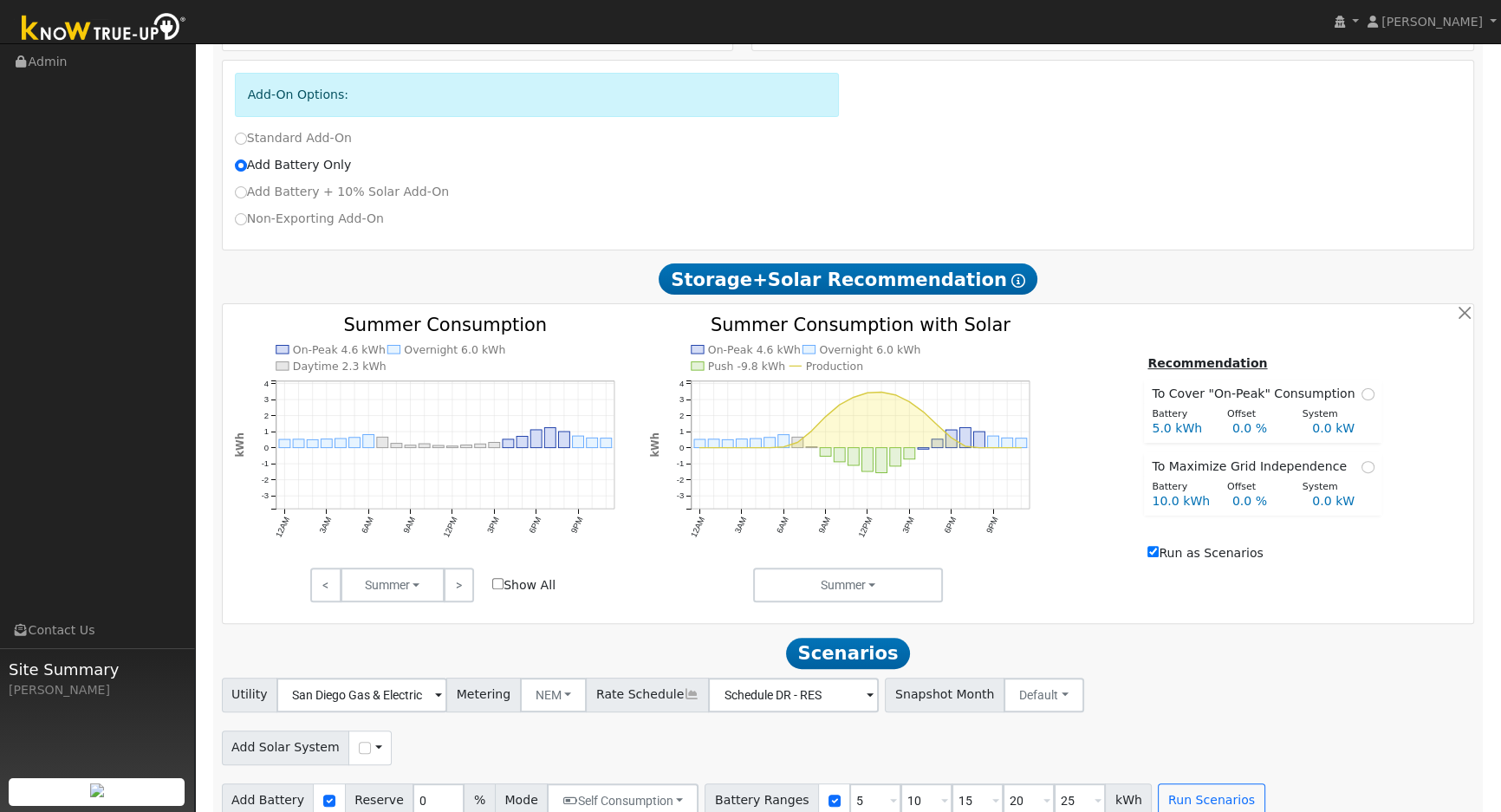
scroll to position [644, 0]
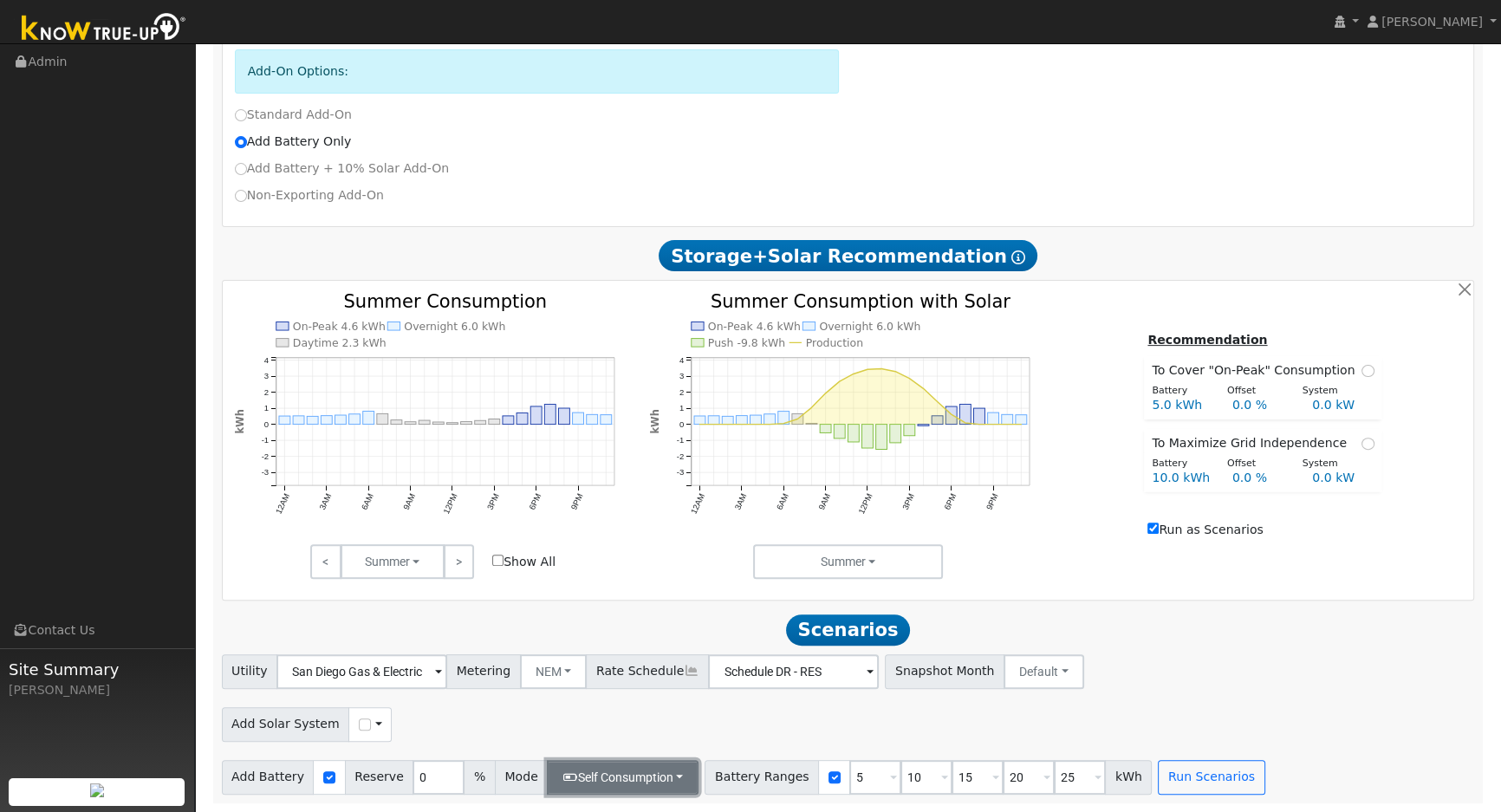
click at [666, 774] on button "Self Consumption" at bounding box center [623, 777] width 152 height 35
click at [578, 669] on link "Peak Savings" at bounding box center [614, 663] width 173 height 24
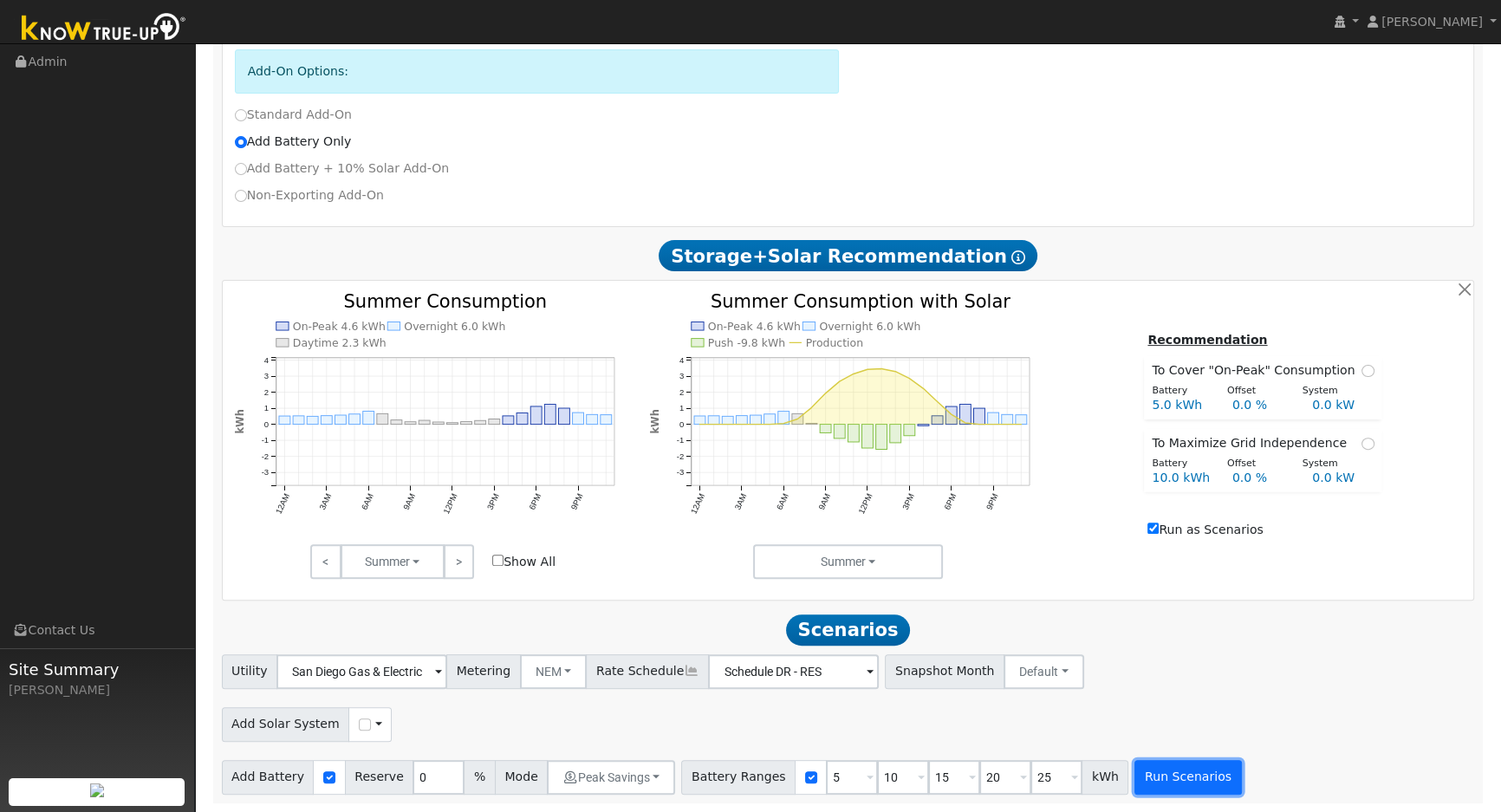
click at [1168, 783] on button "Run Scenarios" at bounding box center [1188, 777] width 107 height 35
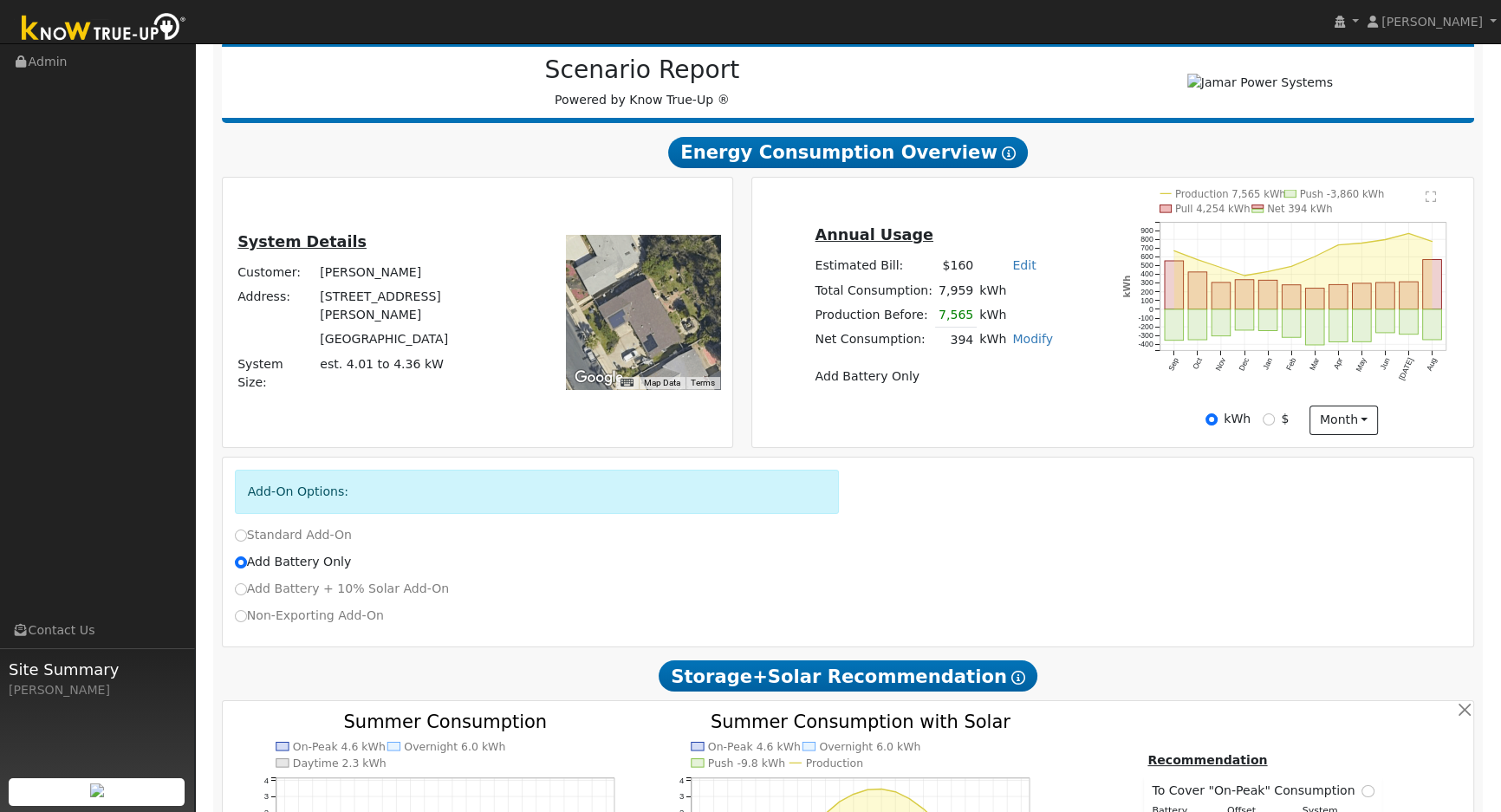
scroll to position [0, 0]
